Goal: Navigation & Orientation: Find specific page/section

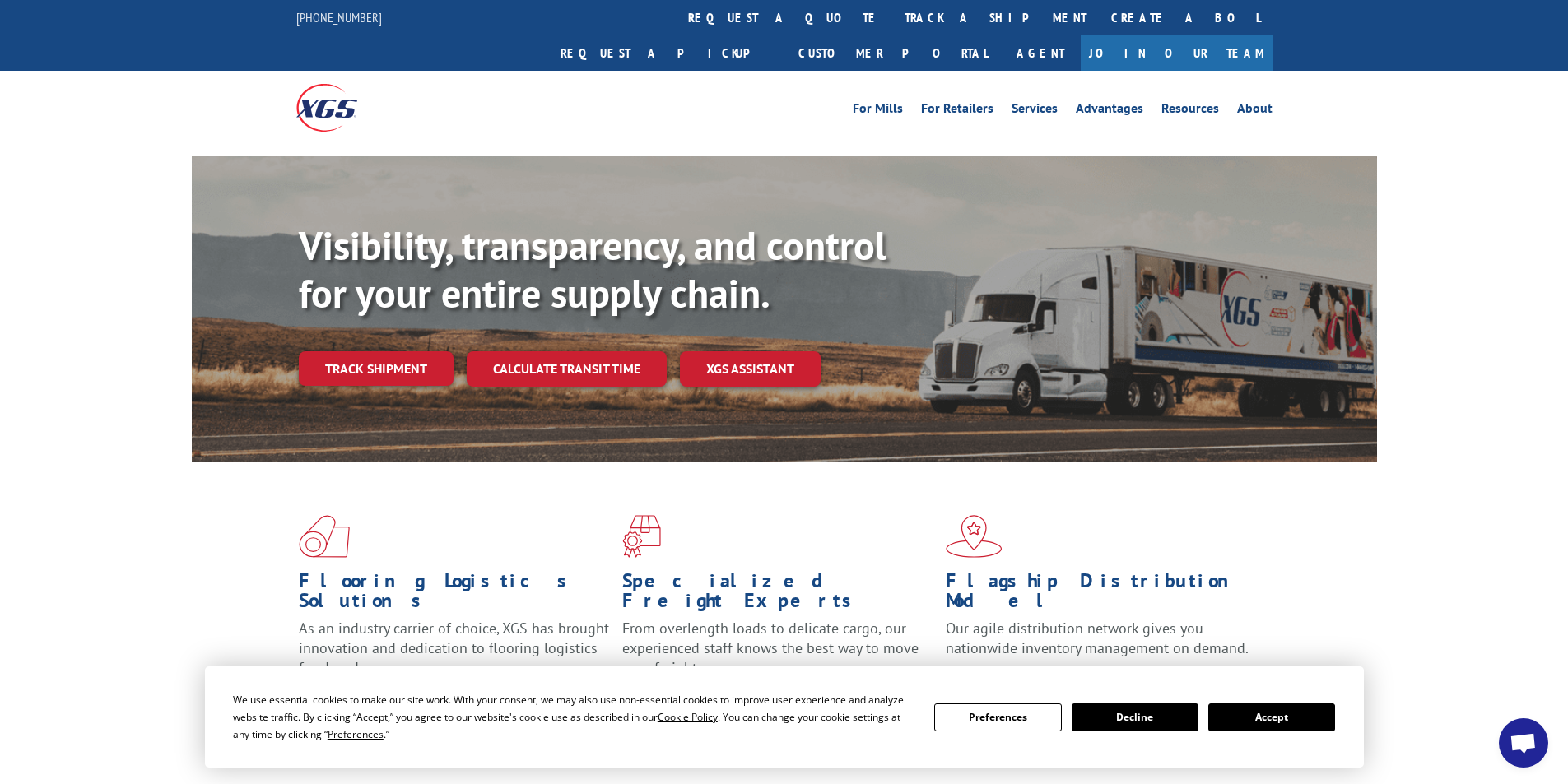
click at [1210, 35] on link "Join Our Team" at bounding box center [1176, 53] width 192 height 35
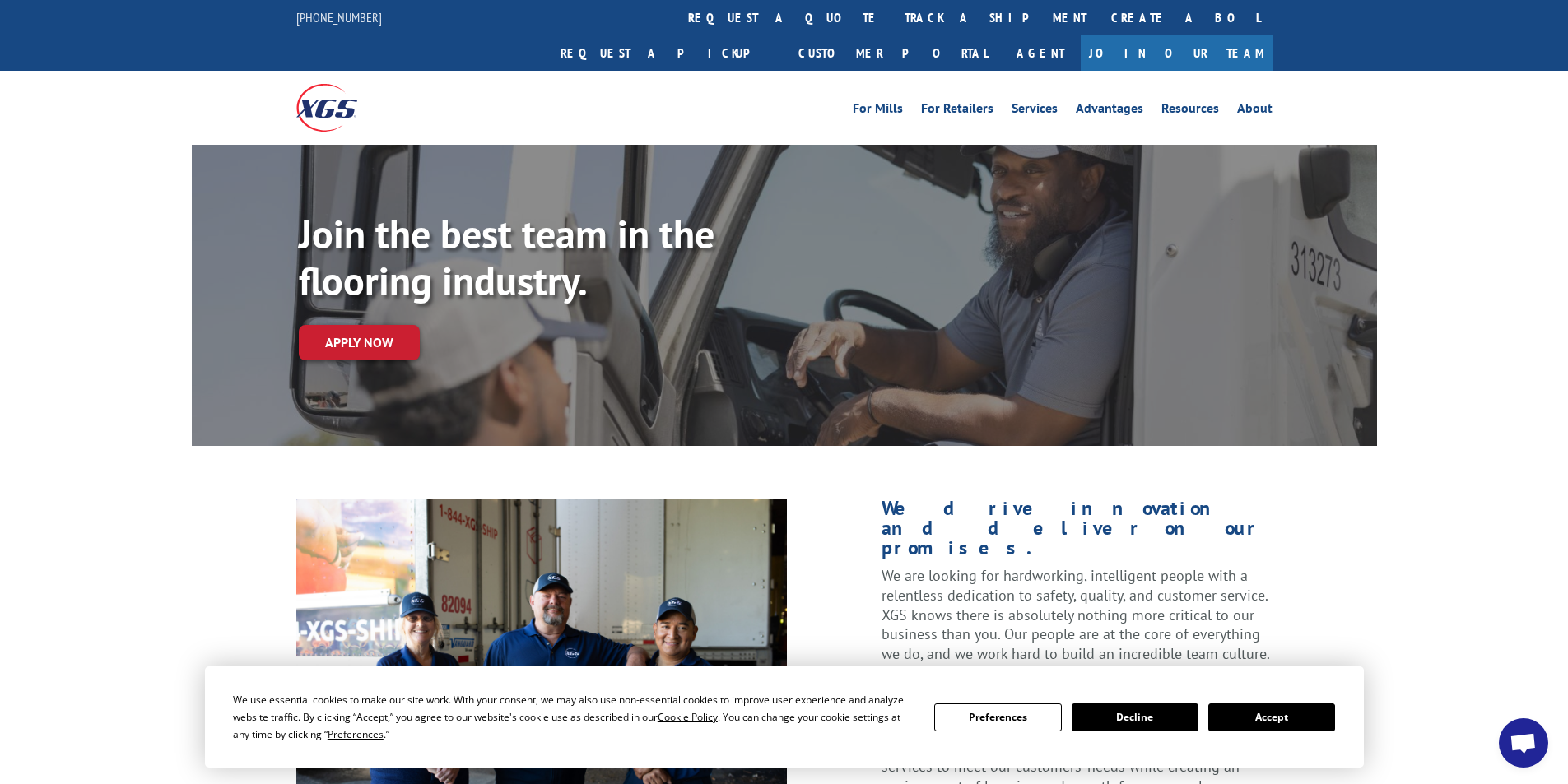
click at [1275, 727] on button "Accept" at bounding box center [1271, 717] width 127 height 28
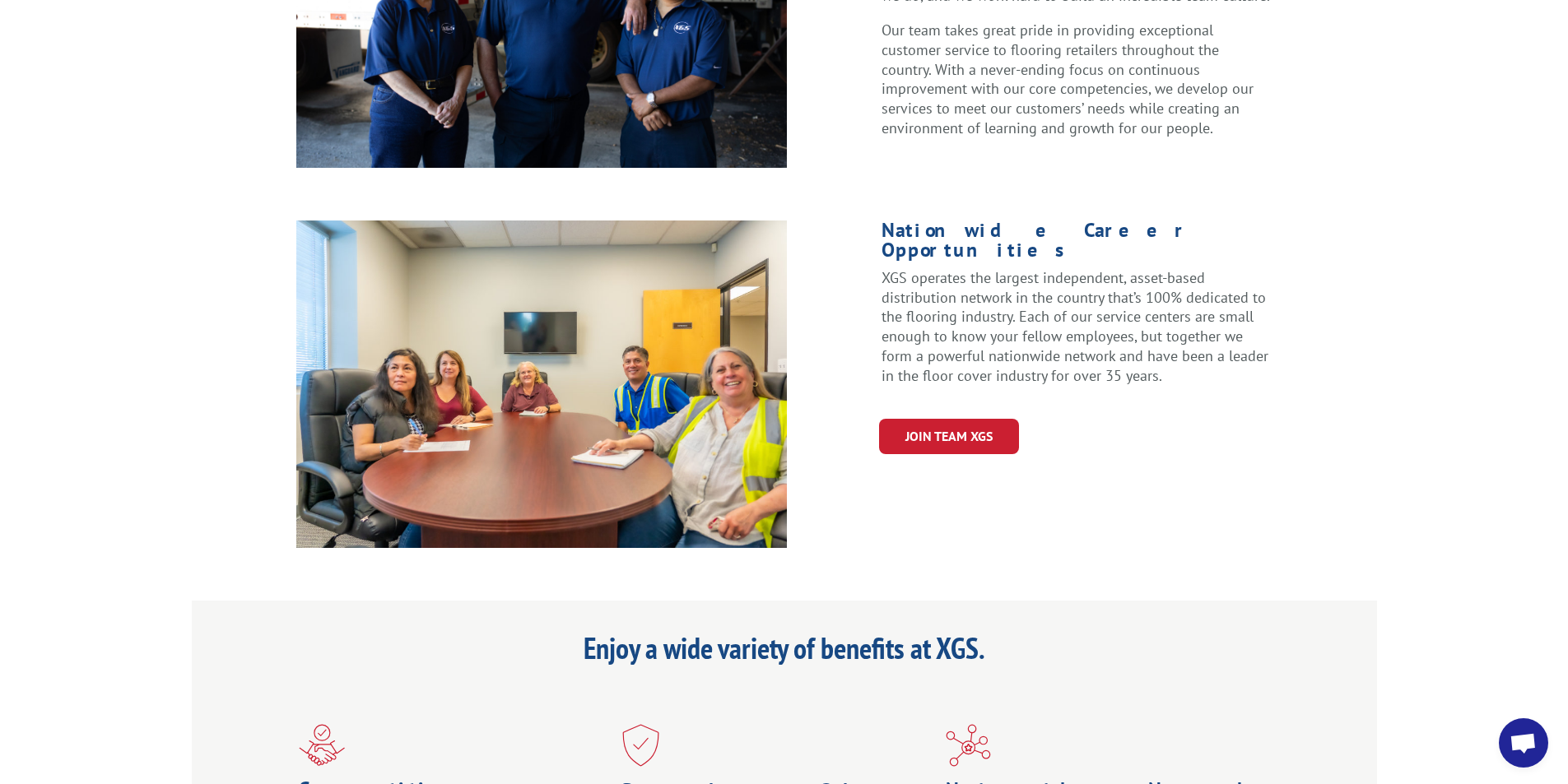
scroll to position [493, 0]
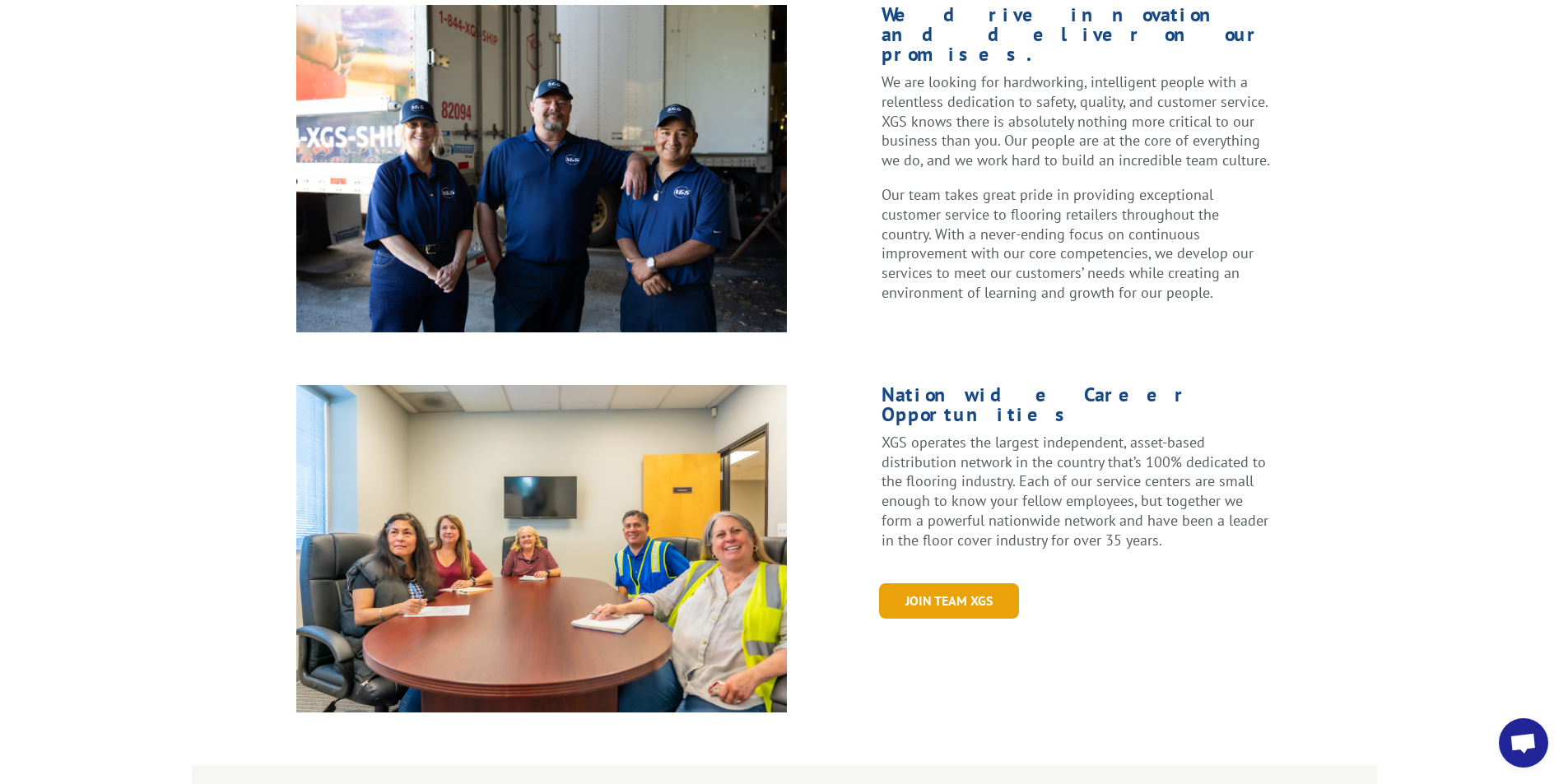
click at [995, 583] on link "Join Team XGS" at bounding box center [949, 601] width 140 height 35
